Goal: Task Accomplishment & Management: Use online tool/utility

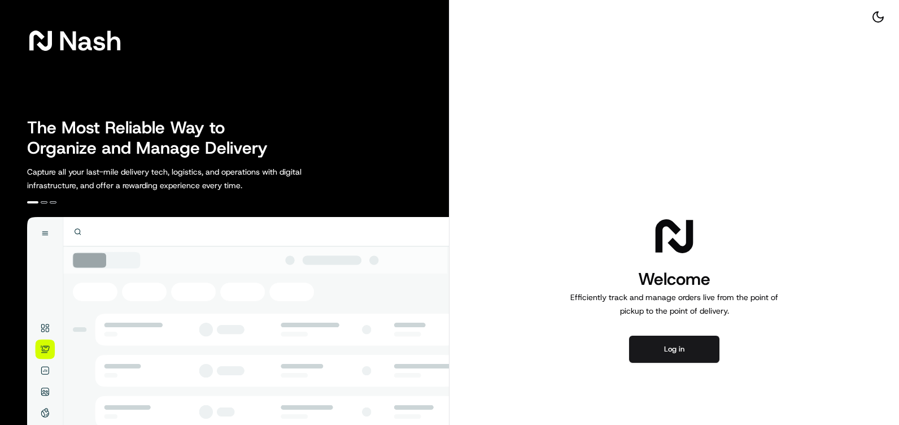
click at [691, 342] on button "Log in" at bounding box center [674, 349] width 90 height 27
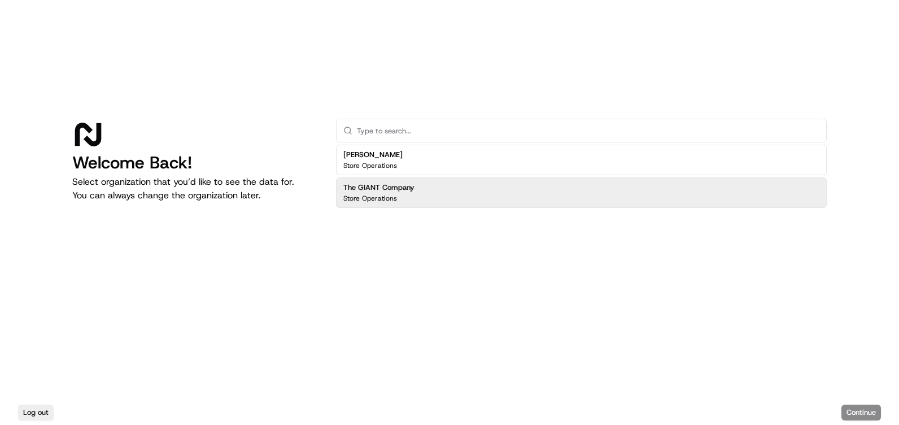
click at [390, 197] on p "Store Operations" at bounding box center [370, 198] width 54 height 9
click at [867, 411] on button "Continue" at bounding box center [862, 412] width 40 height 16
